Goal: Task Accomplishment & Management: Use online tool/utility

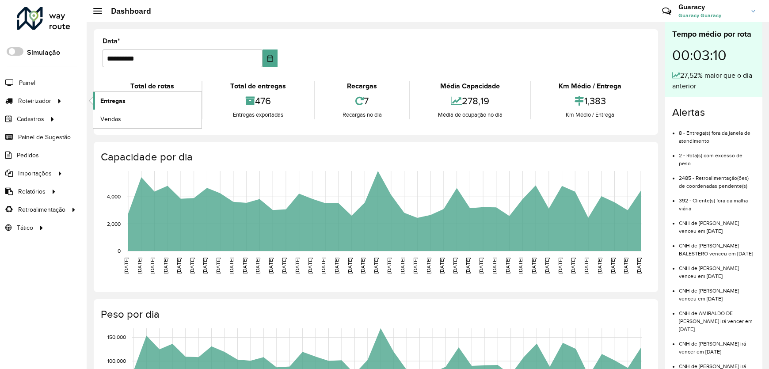
click at [114, 104] on span "Entregas" at bounding box center [112, 100] width 25 height 9
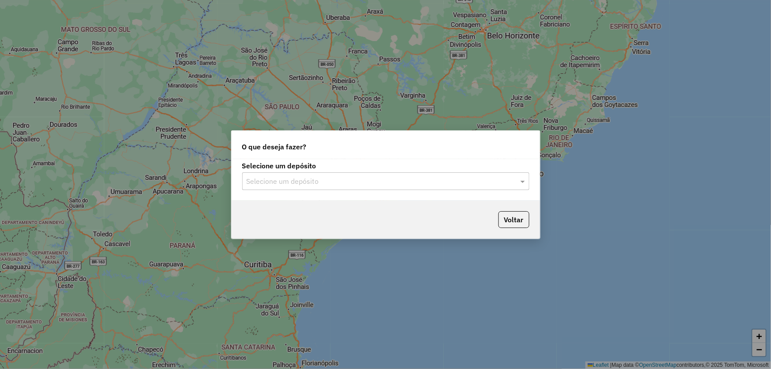
click at [321, 178] on input "text" at bounding box center [377, 181] width 261 height 11
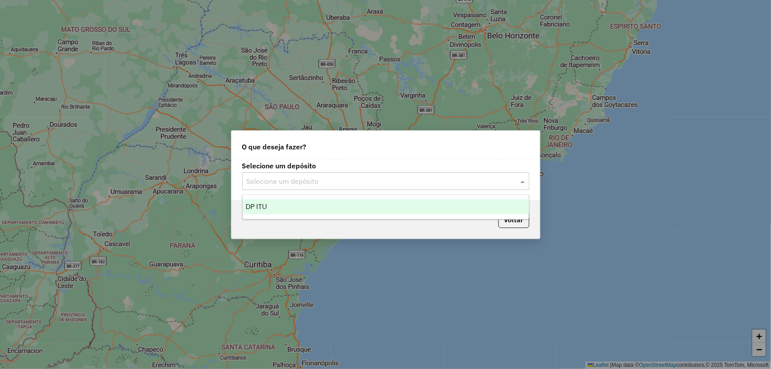
click at [272, 209] on div "DP ITU" at bounding box center [386, 206] width 286 height 15
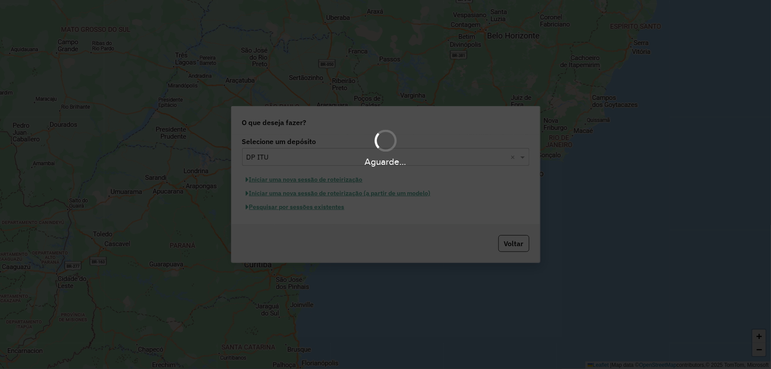
click at [282, 212] on div "Aguarde..." at bounding box center [385, 184] width 771 height 369
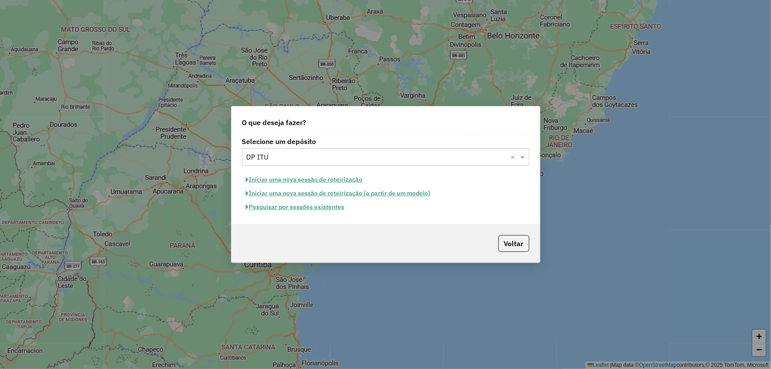
click at [280, 209] on button "Pesquisar por sessões existentes" at bounding box center [295, 207] width 106 height 14
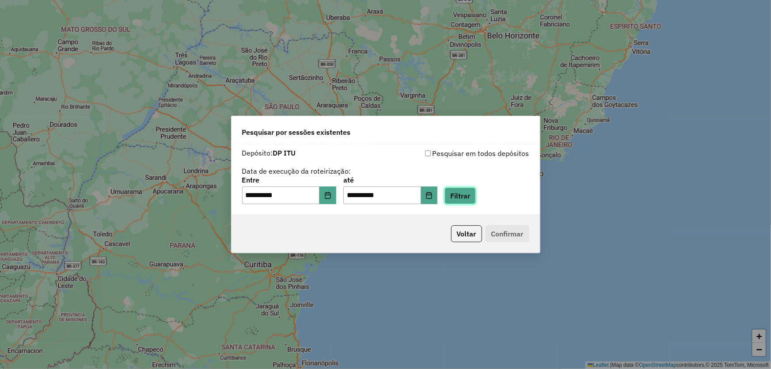
click at [469, 201] on button "Filtrar" at bounding box center [460, 195] width 31 height 17
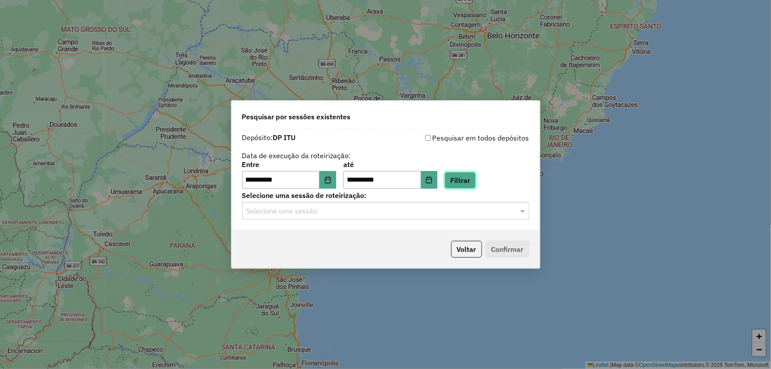
click at [476, 180] on button "Filtrar" at bounding box center [460, 180] width 31 height 17
click at [358, 211] on input "text" at bounding box center [377, 211] width 261 height 11
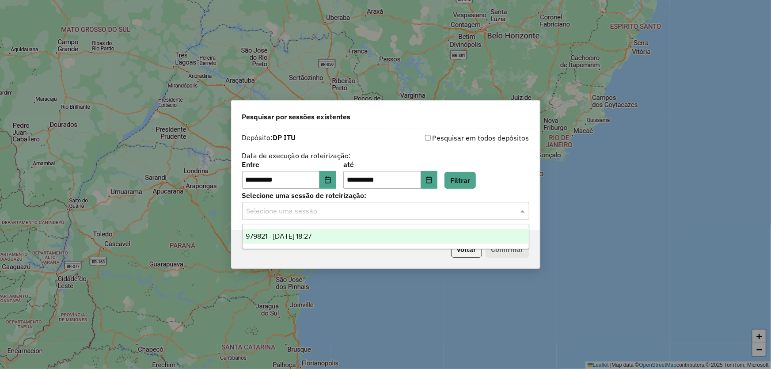
click at [304, 238] on span "979821 - 15/08/2025 18:27" at bounding box center [279, 236] width 66 height 8
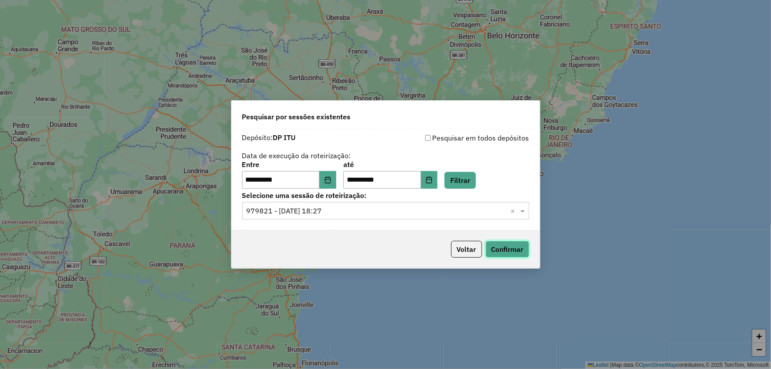
click at [504, 244] on button "Confirmar" at bounding box center [508, 249] width 44 height 17
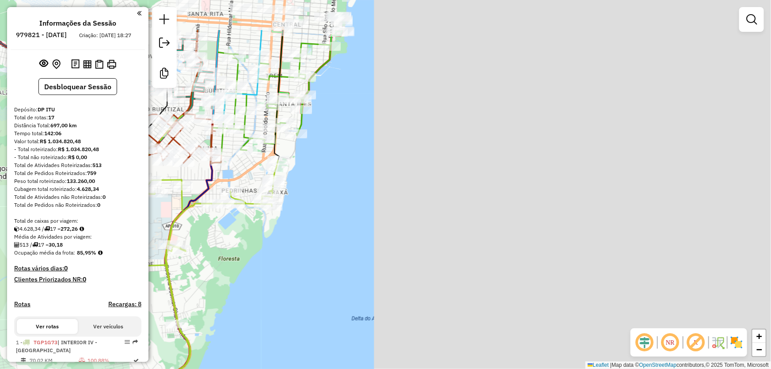
drag, startPoint x: 532, startPoint y: 126, endPoint x: 0, endPoint y: 212, distance: 538.8
click at [0, 212] on div "Janela de atendimento Grade de atendimento Capacidade Transportadoras Veículos …" at bounding box center [385, 184] width 771 height 369
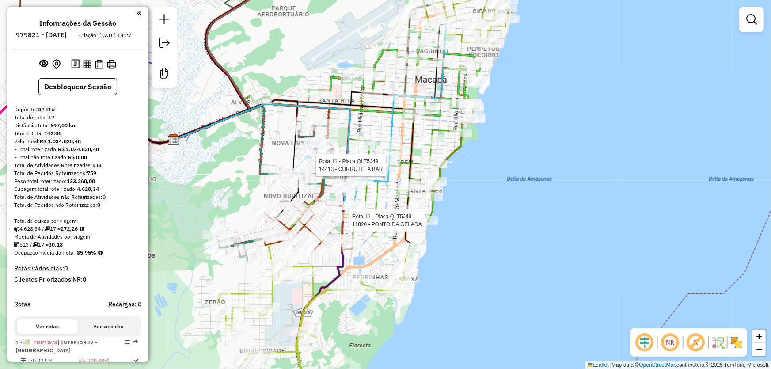
select select "**********"
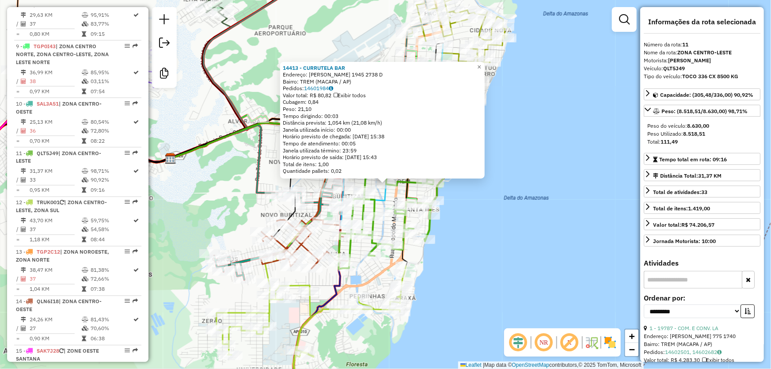
scroll to position [823, 0]
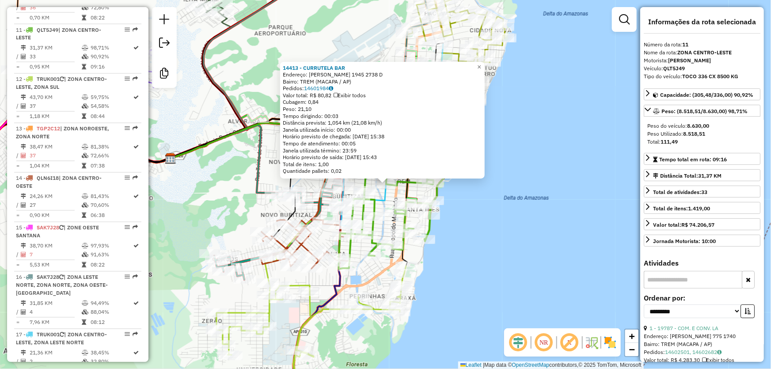
click at [456, 241] on div "14413 - CURRUTELA BAR Endereço: [PERSON_NAME] 1945 2738 D Bairro: TREM (MACAPA …" at bounding box center [385, 184] width 771 height 369
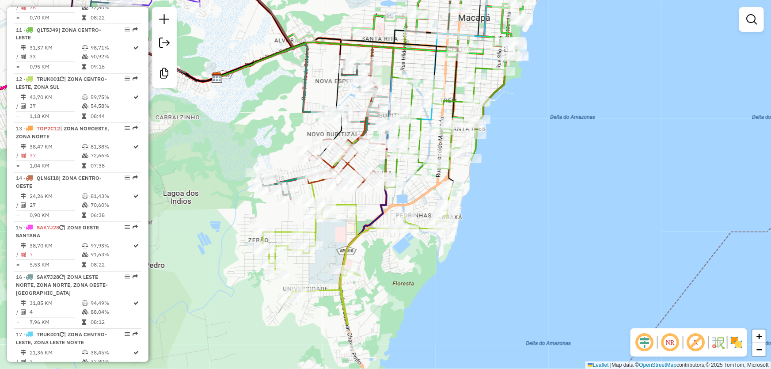
drag, startPoint x: 434, startPoint y: 300, endPoint x: 478, endPoint y: 209, distance: 100.6
click at [483, 214] on div "Janela de atendimento Grade de atendimento Capacidade Transportadoras Veículos …" at bounding box center [385, 184] width 771 height 369
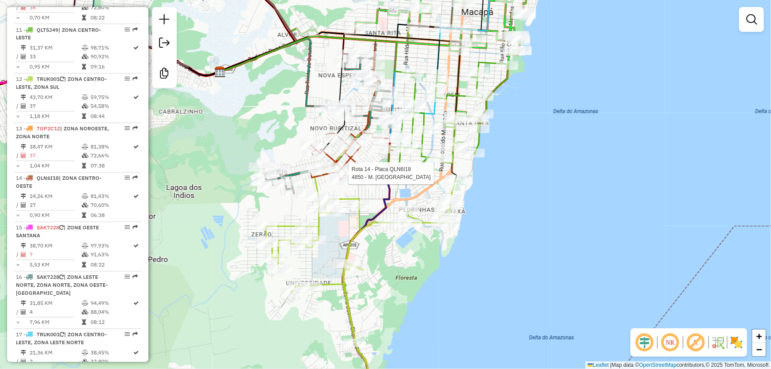
select select "**********"
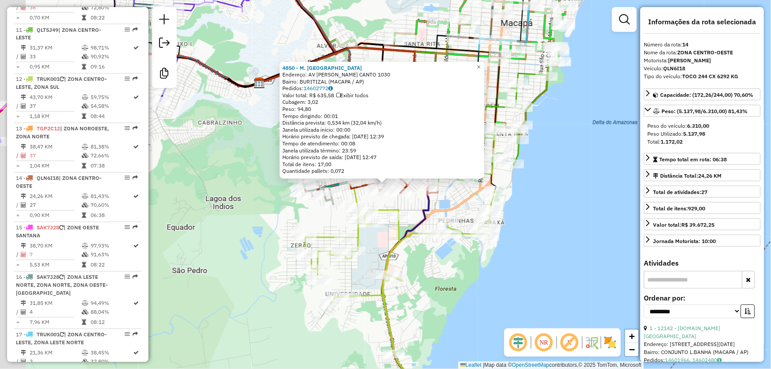
scroll to position [837, 0]
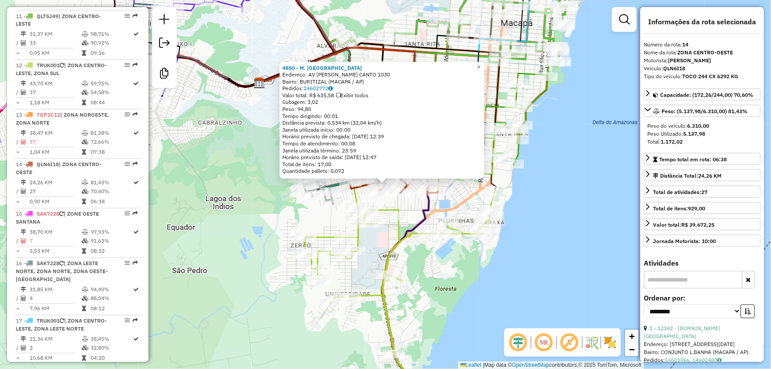
click at [544, 255] on div "4850 - M. BOX VITORIA Endereço: AV SAUDE PIMENTEL CANTO 1030 Bairro: BURITIZAL …" at bounding box center [385, 184] width 771 height 369
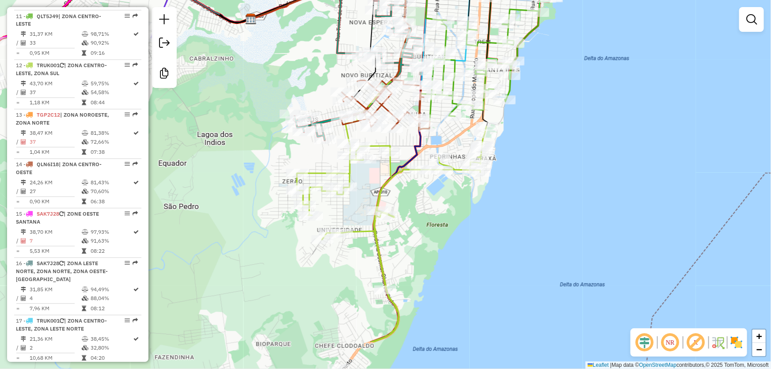
drag, startPoint x: 521, startPoint y: 248, endPoint x: 513, endPoint y: 180, distance: 69.0
click at [513, 180] on div "Janela de atendimento Grade de atendimento Capacidade Transportadoras Veículos …" at bounding box center [385, 184] width 771 height 369
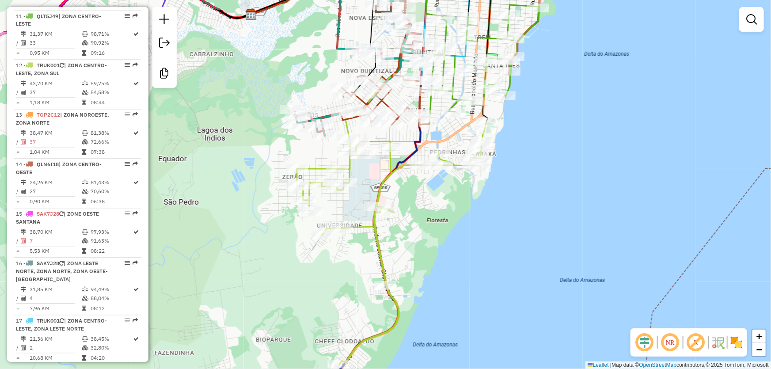
click at [354, 118] on icon at bounding box center [385, 100] width 89 height 49
select select "**********"
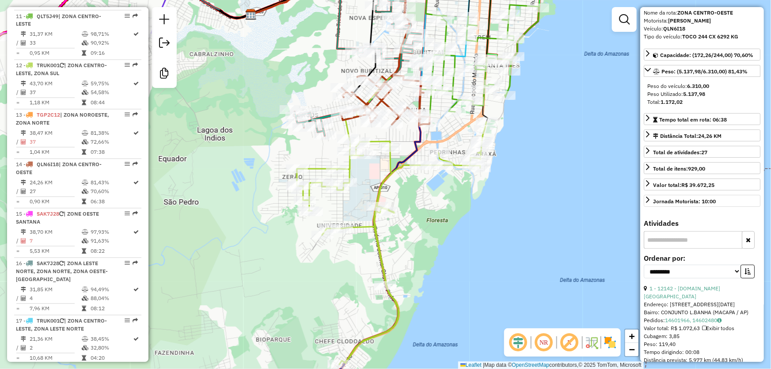
scroll to position [0, 0]
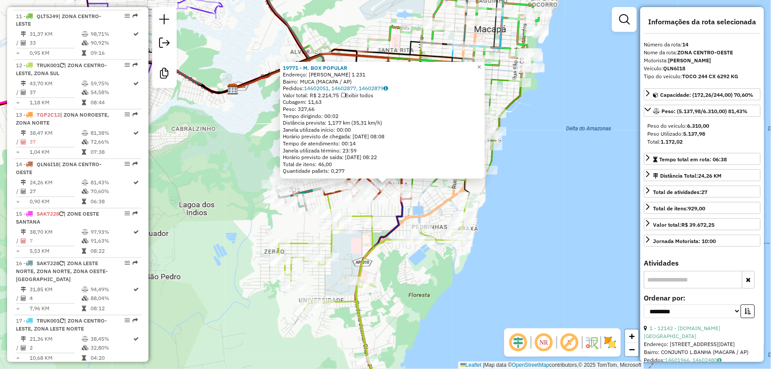
click at [528, 175] on div "19771 - M. BOX POPULAR Endereço: [PERSON_NAME] 1 231 Bairro: MUCA (MACAPA / AP)…" at bounding box center [385, 184] width 771 height 369
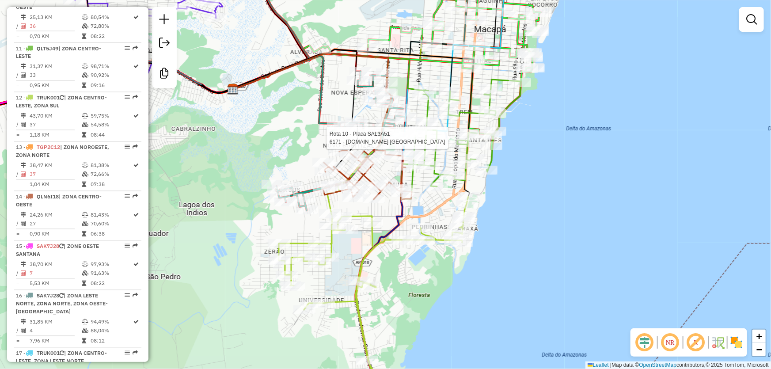
select select "**********"
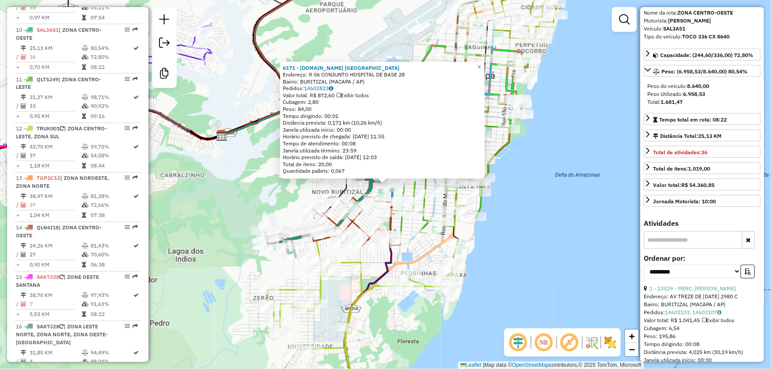
scroll to position [80, 0]
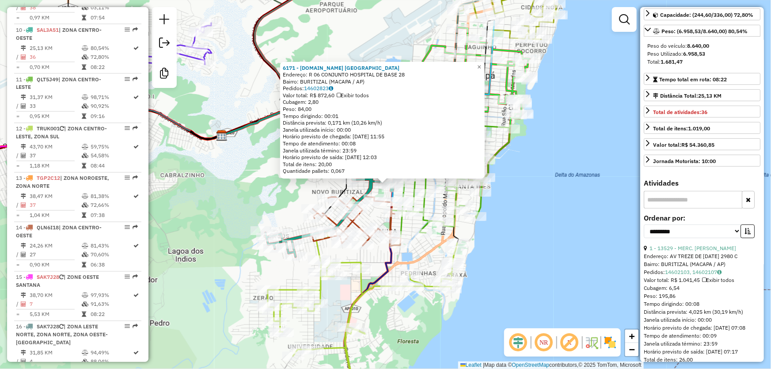
drag, startPoint x: 661, startPoint y: 71, endPoint x: 685, endPoint y: 72, distance: 23.9
click at [685, 66] on div "Total: 1.681,47" at bounding box center [702, 62] width 110 height 8
click at [561, 174] on div "6171 - [DOMAIN_NAME] SAO [PERSON_NAME]: R 06 CONJUNTO HOSPITAL DE BASE 28 Bairr…" at bounding box center [385, 184] width 771 height 369
